Goal: Task Accomplishment & Management: Use online tool/utility

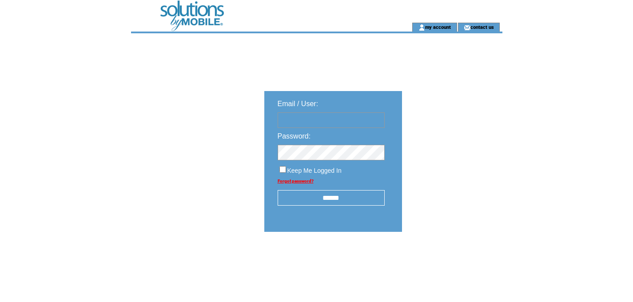
type input "**********"
click at [323, 196] on input "******" at bounding box center [331, 198] width 107 height 16
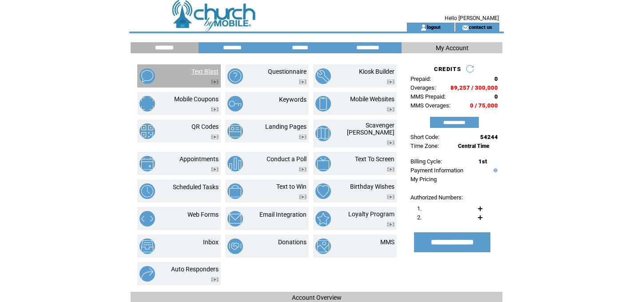
click at [207, 72] on link "Text Blast" at bounding box center [205, 71] width 27 height 7
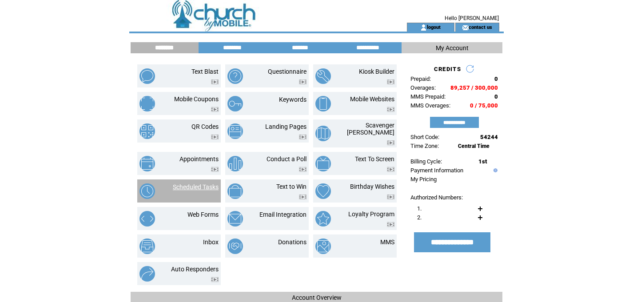
click at [205, 184] on link "Scheduled Tasks" at bounding box center [196, 187] width 46 height 7
